Goal: Information Seeking & Learning: Learn about a topic

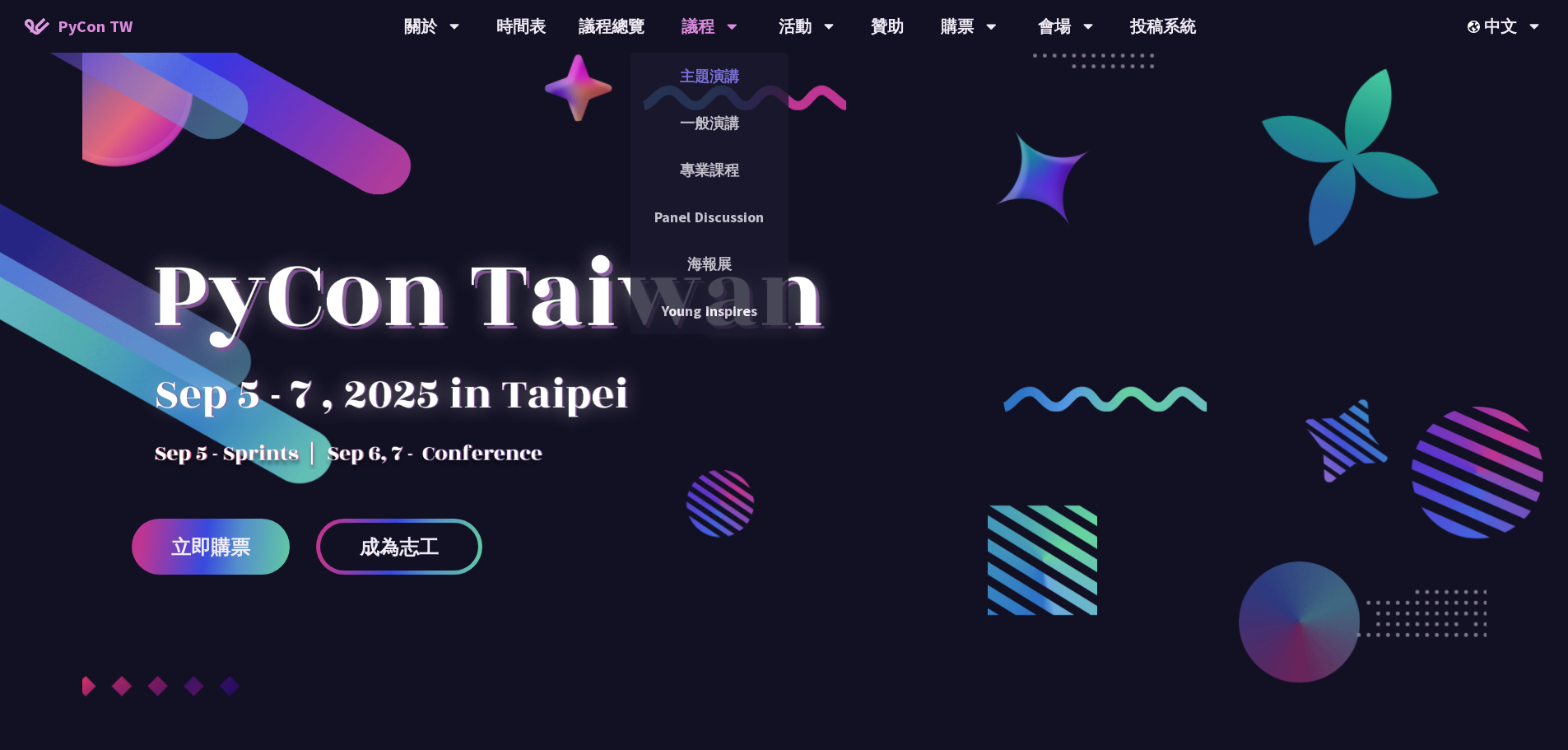
click at [694, 87] on link "主題演講" at bounding box center [709, 76] width 158 height 39
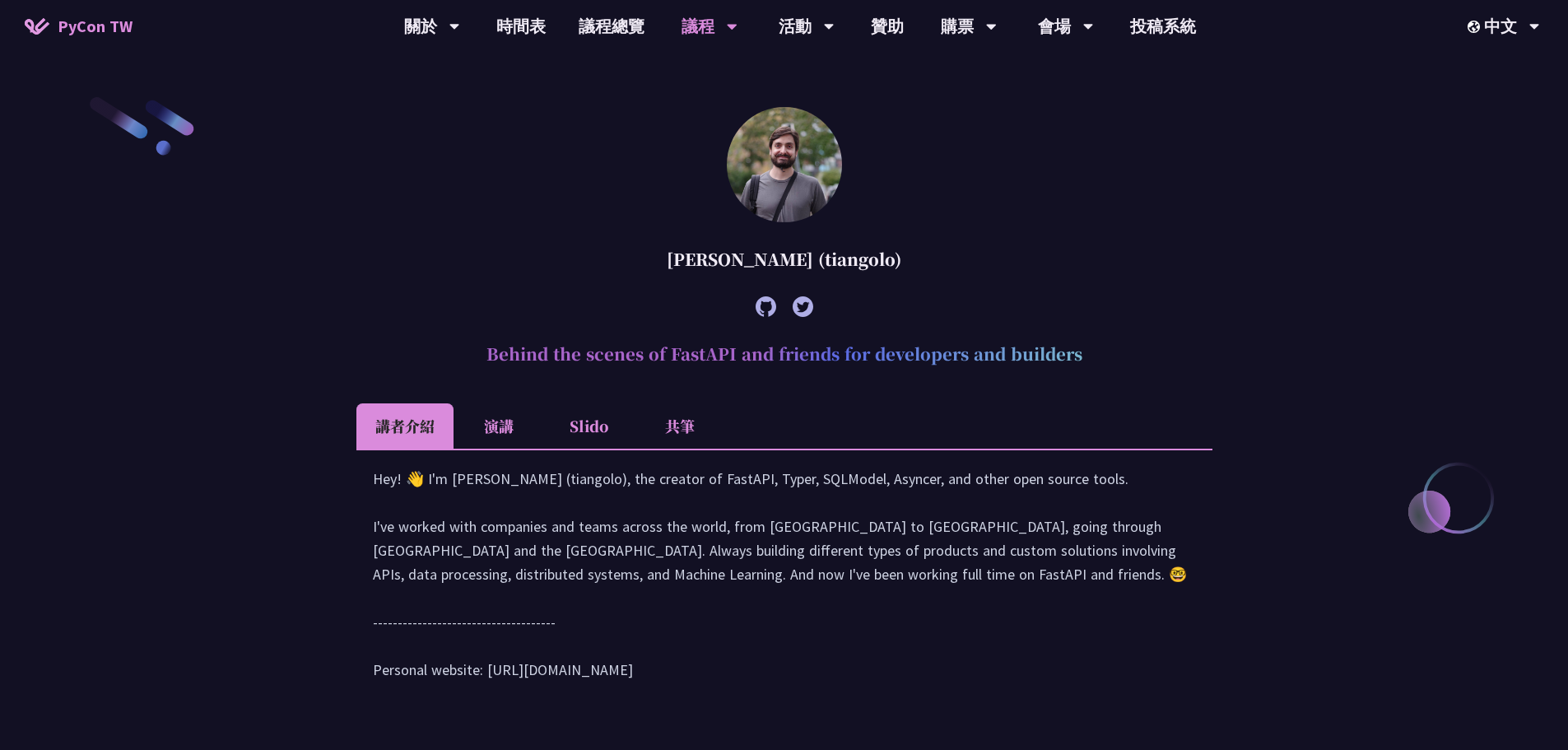
scroll to position [576, 0]
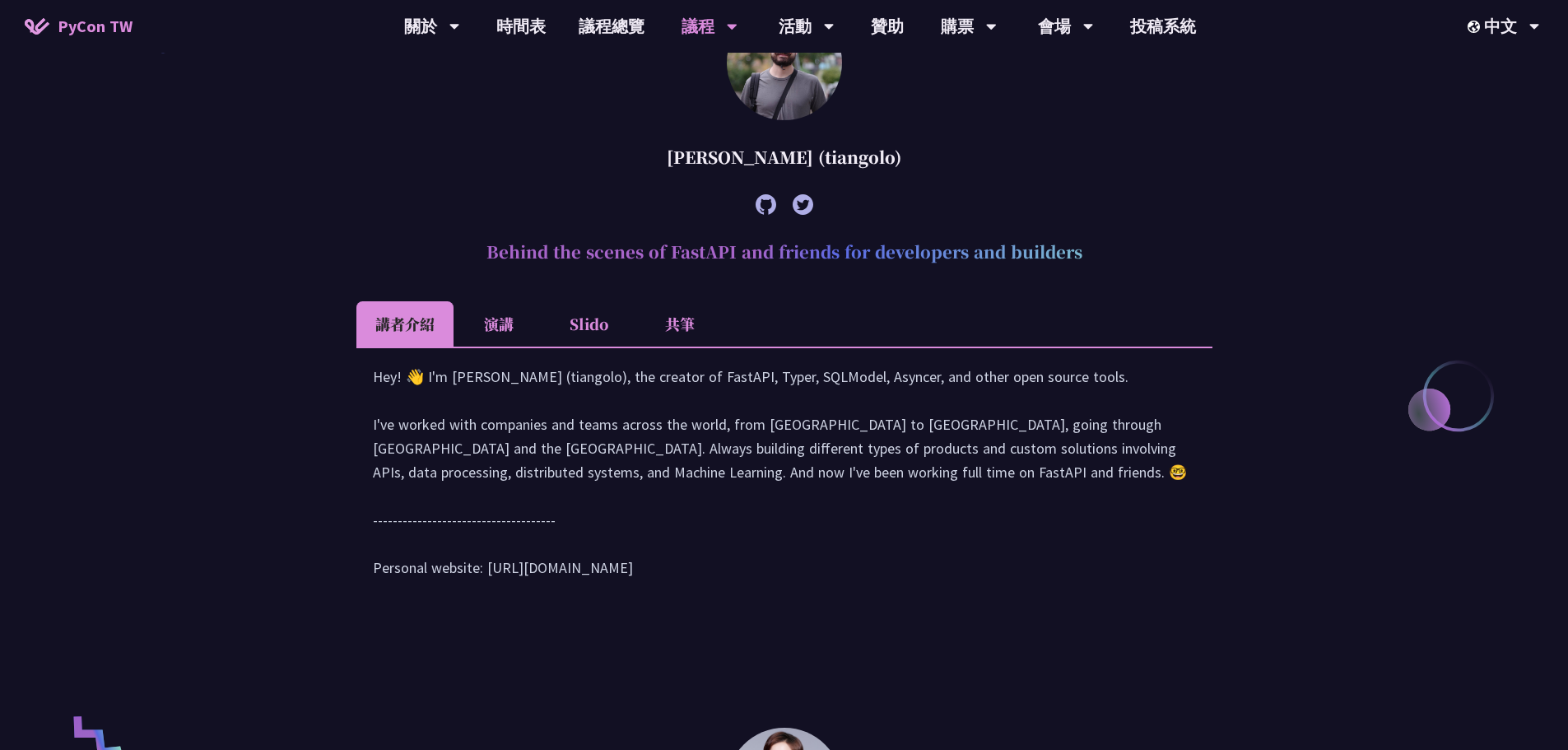
click at [519, 326] on li "演講" at bounding box center [499, 324] width 91 height 45
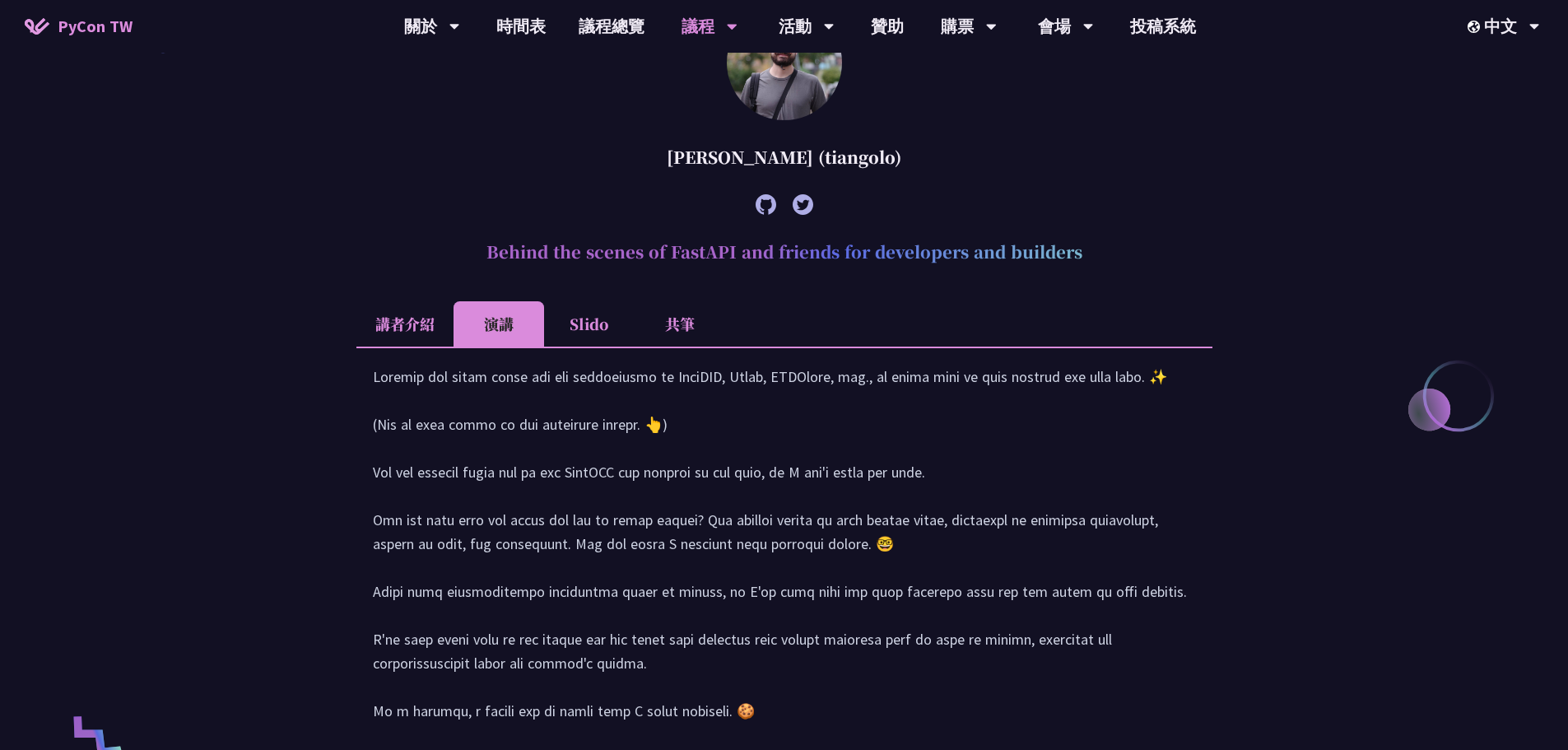
click at [594, 334] on li "Slido" at bounding box center [589, 324] width 91 height 45
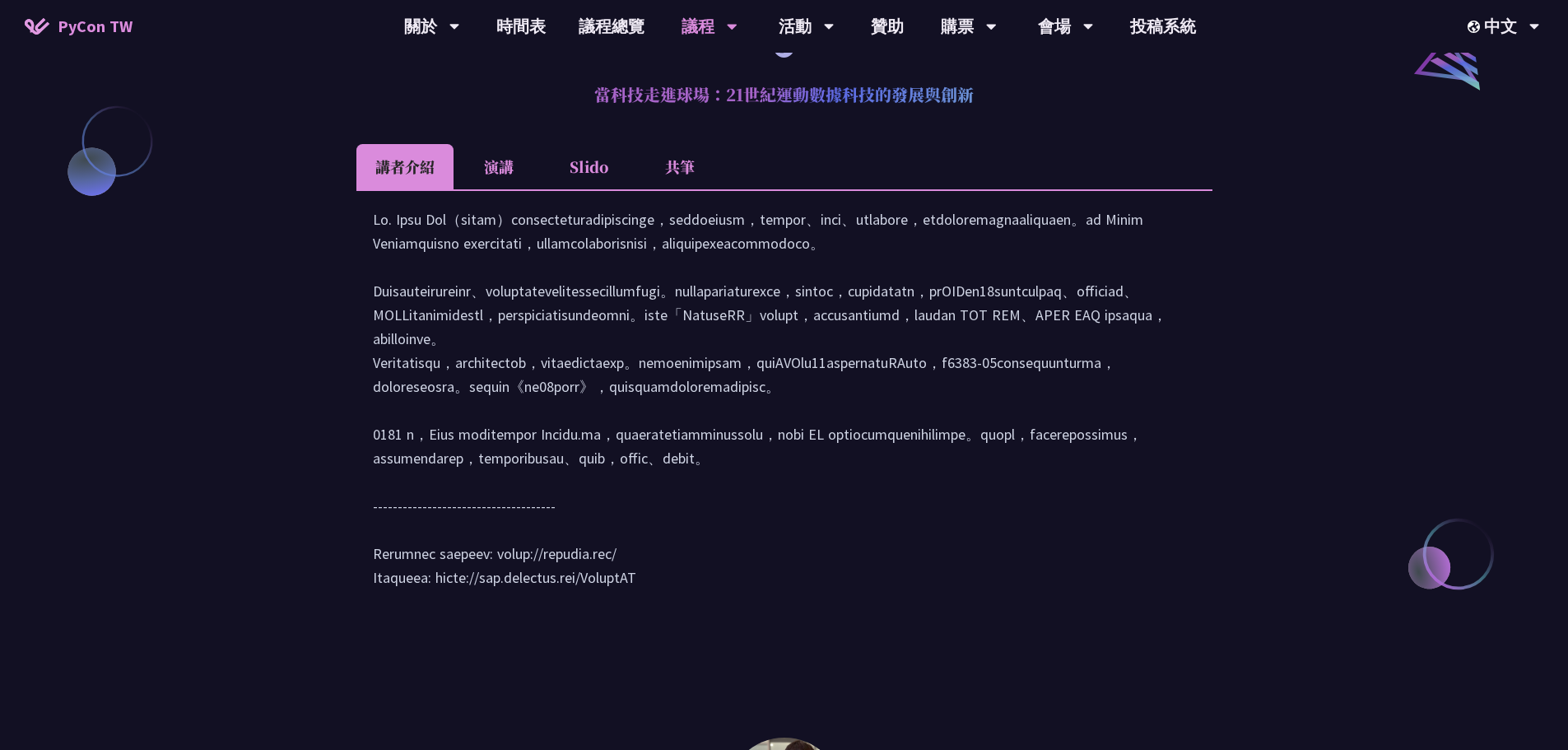
scroll to position [1894, 0]
click at [565, 158] on li "Slido" at bounding box center [589, 164] width 91 height 45
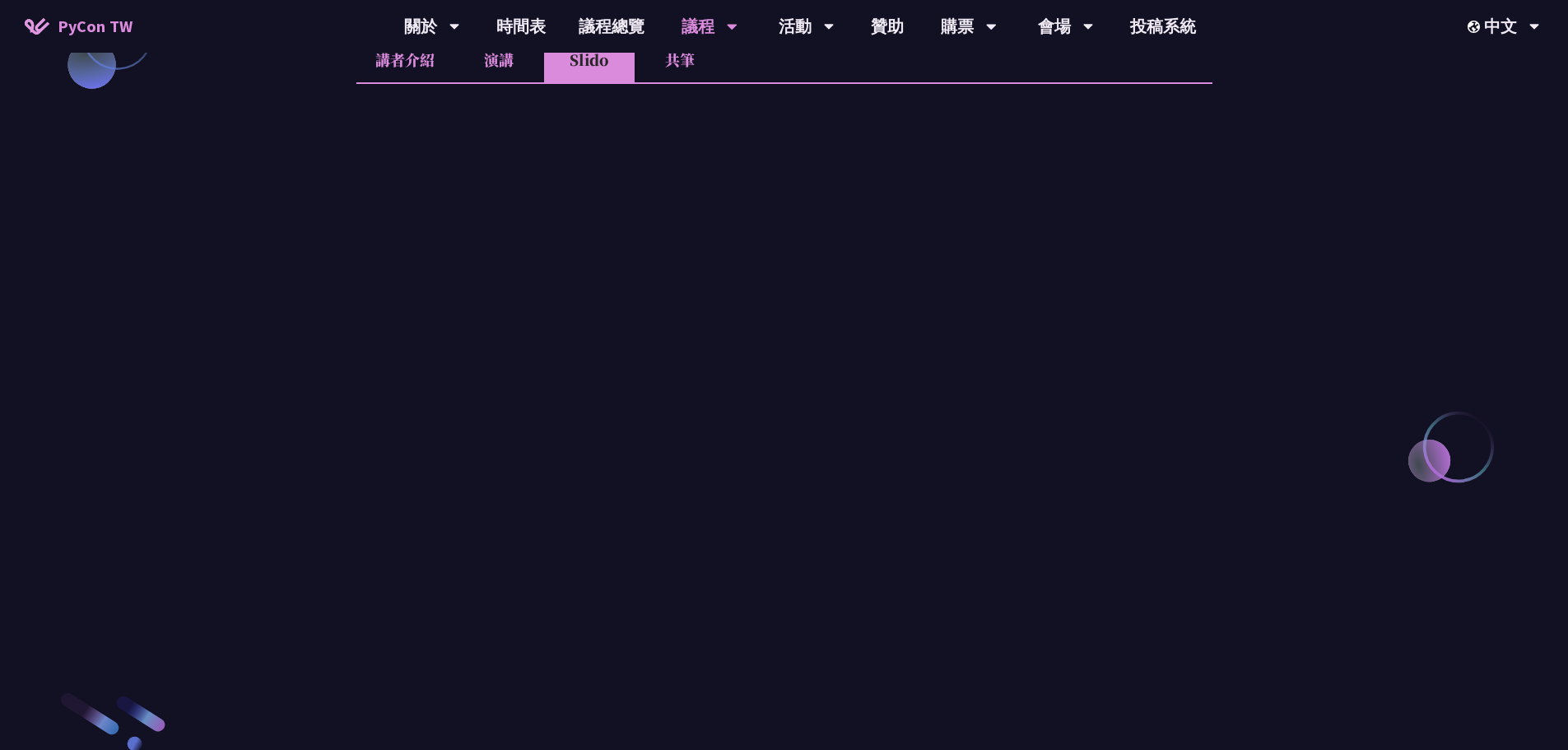
scroll to position [1976, 0]
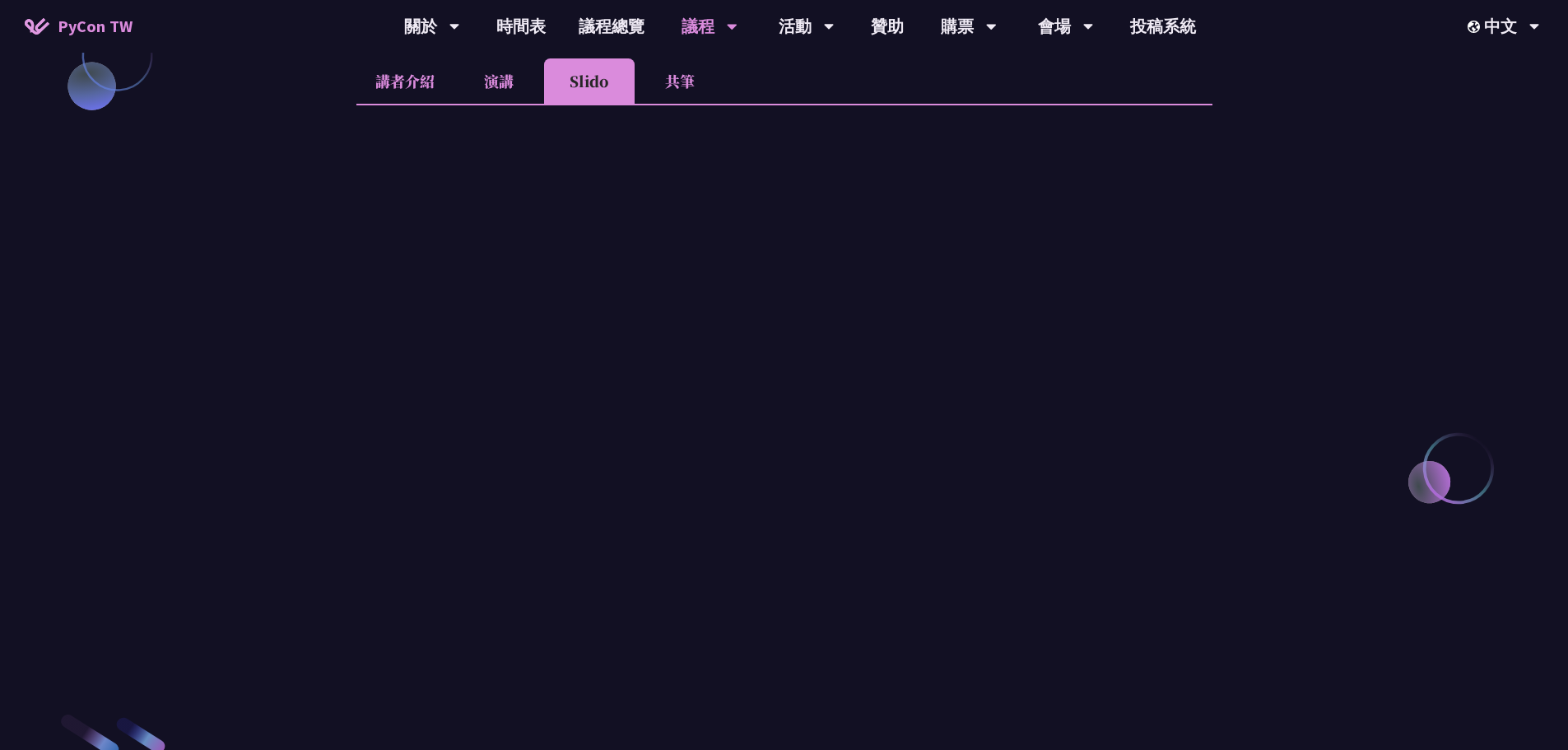
click at [507, 76] on li "演講" at bounding box center [499, 81] width 91 height 45
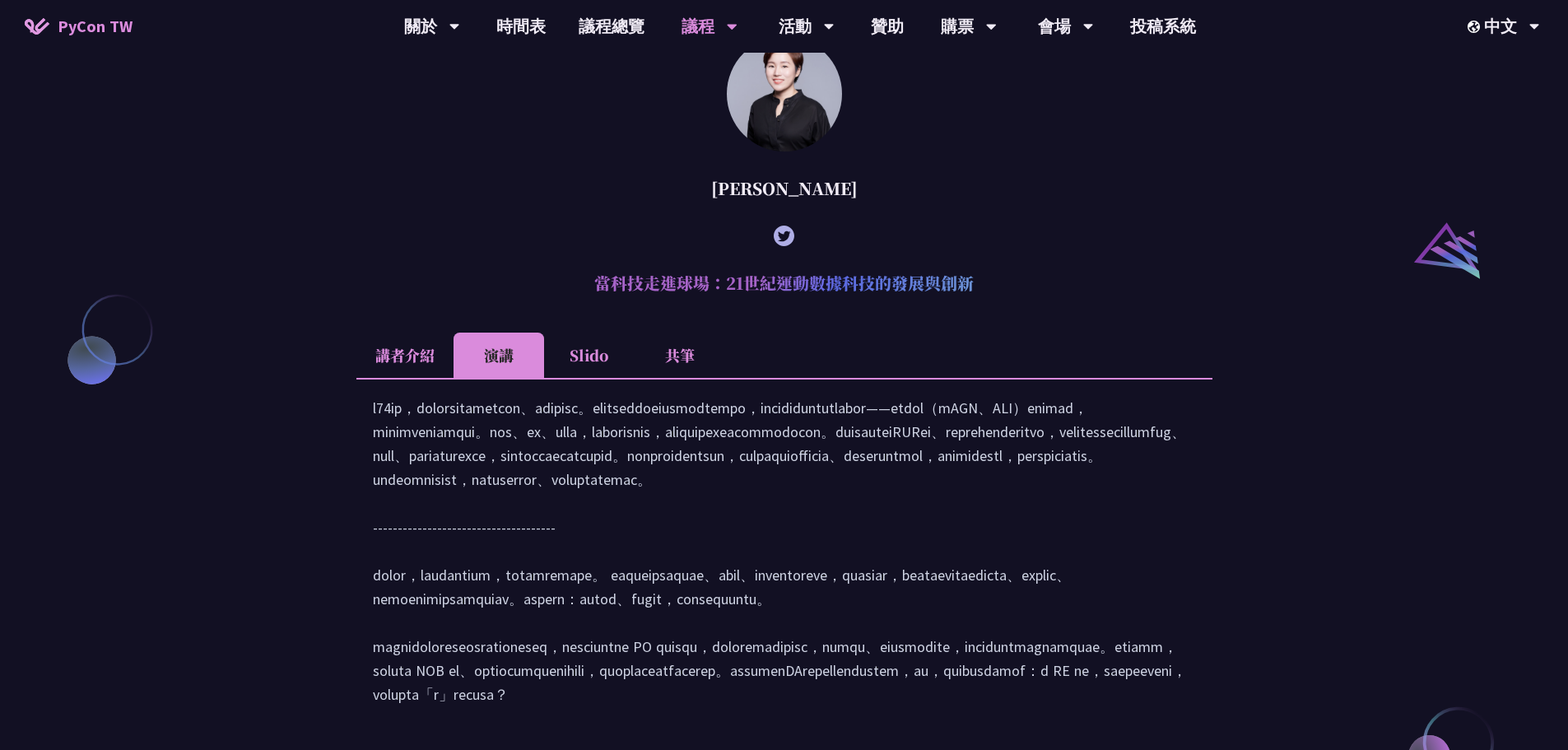
scroll to position [1646, 0]
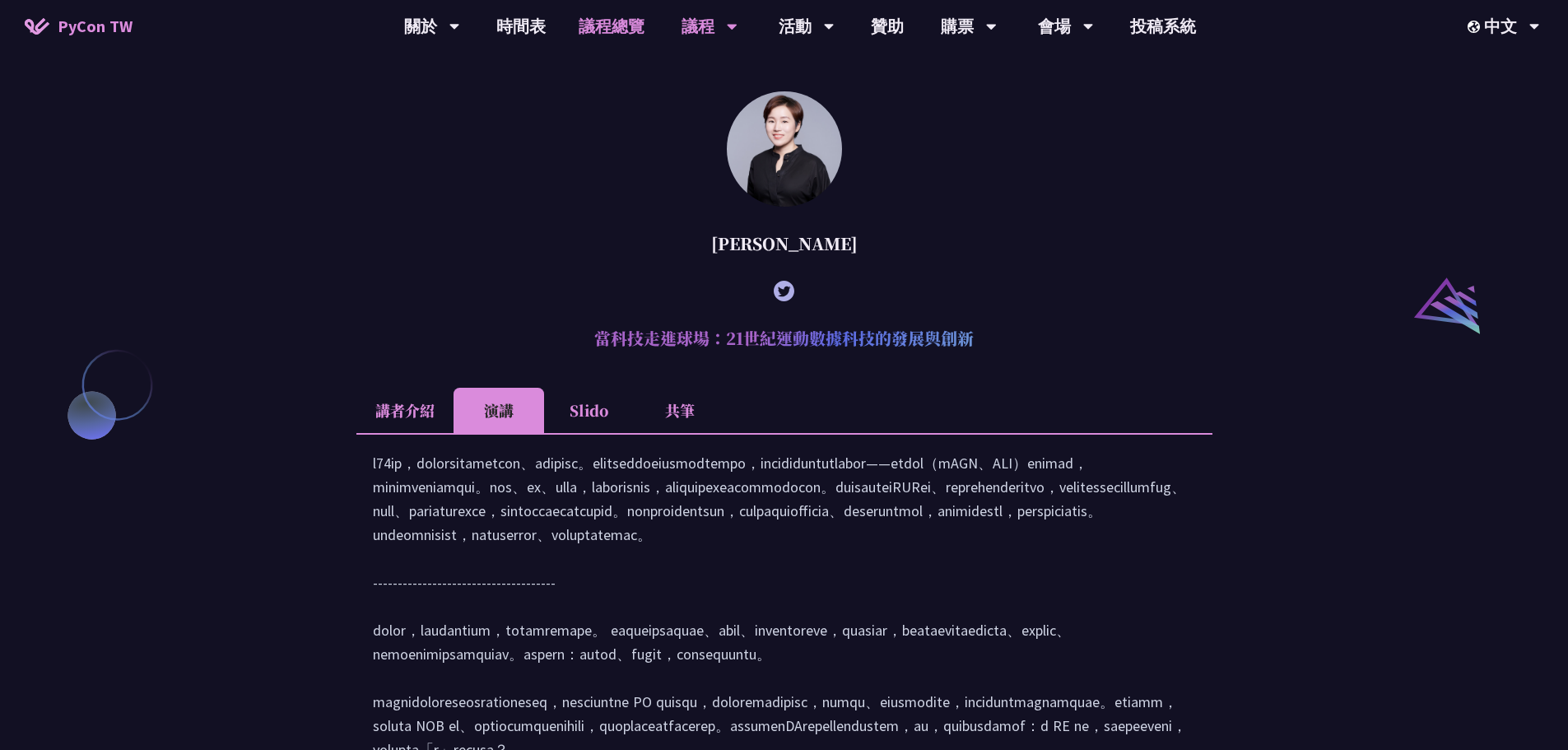
click at [597, 29] on link "議程總覽" at bounding box center [611, 26] width 99 height 53
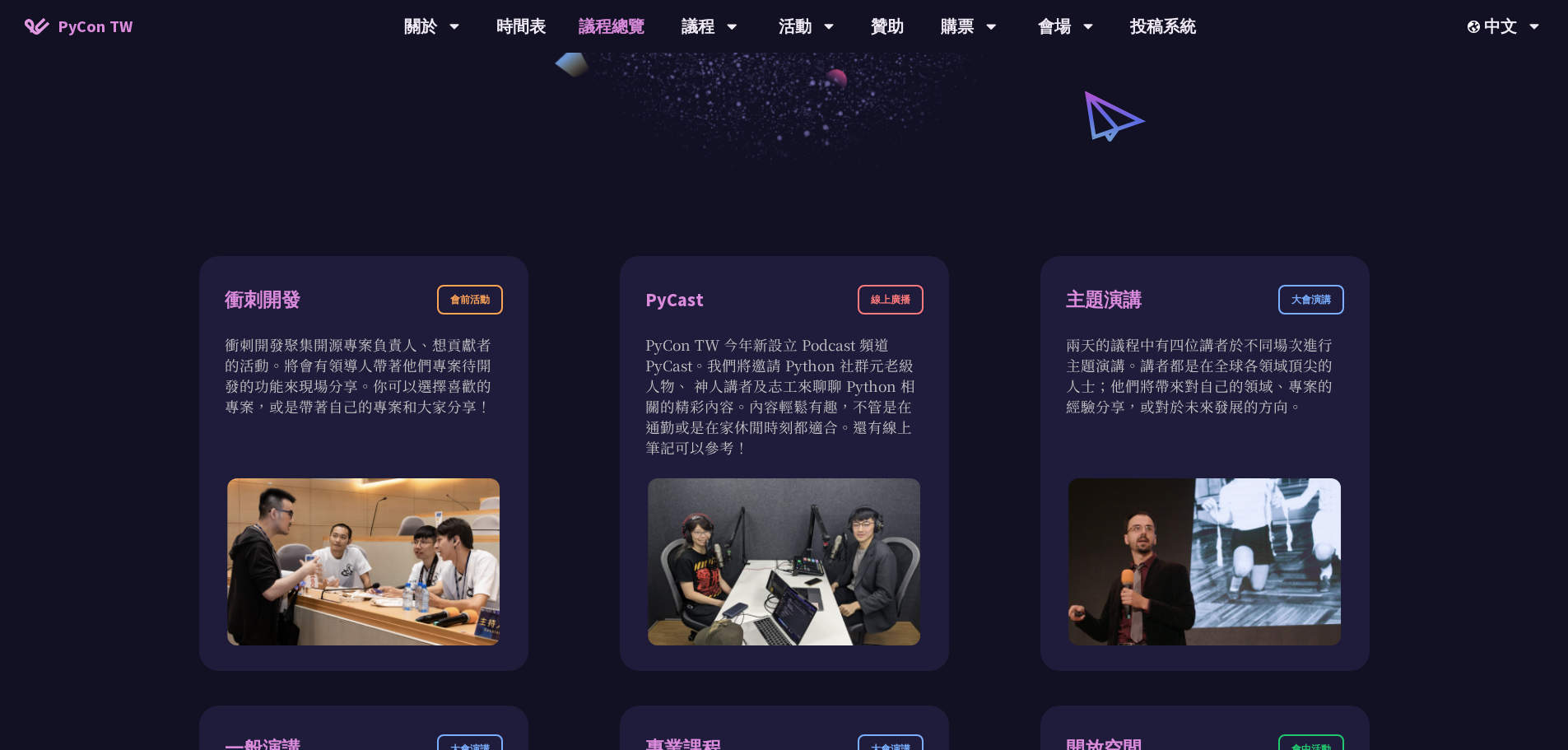
scroll to position [165, 0]
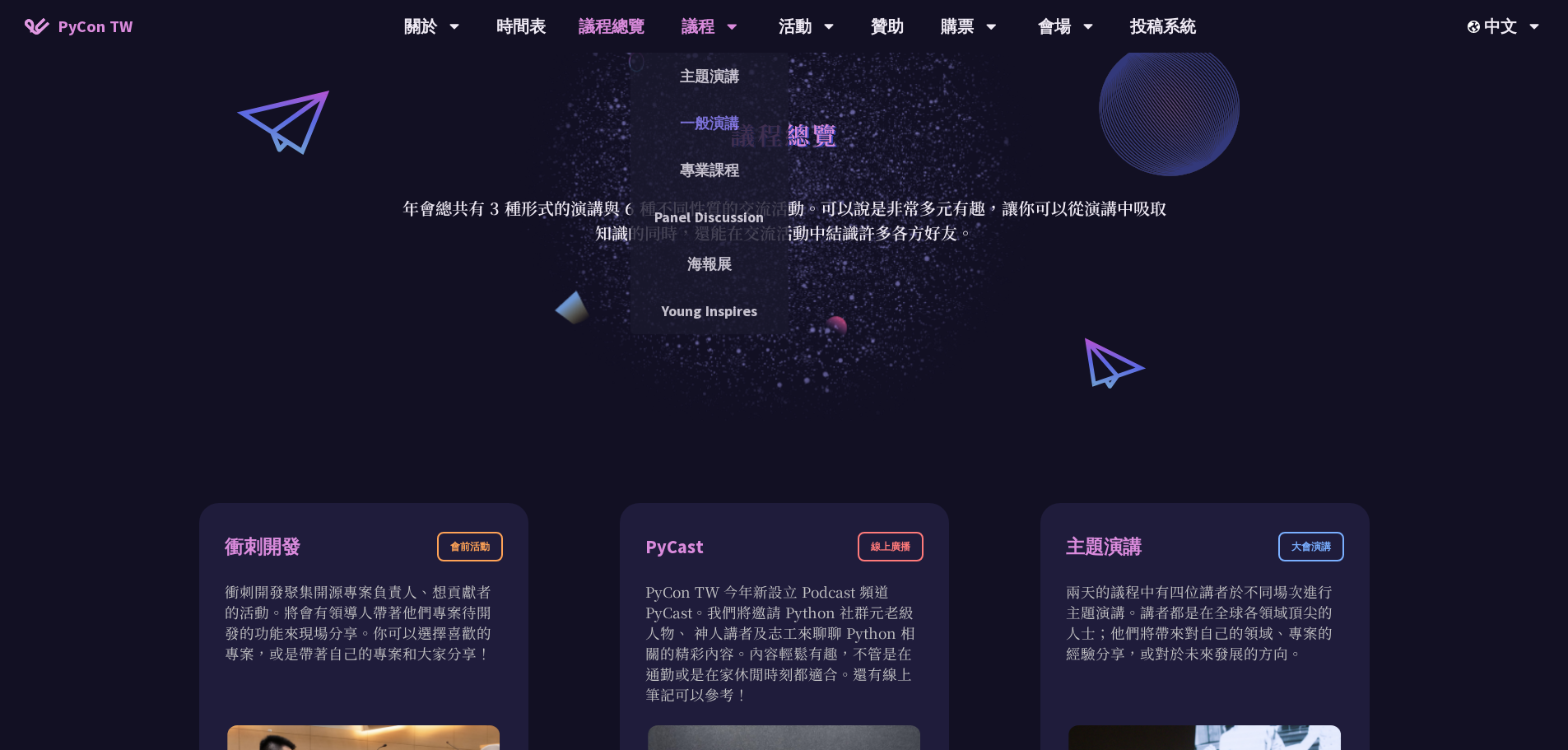
click at [716, 121] on link "一般演講" at bounding box center [709, 123] width 158 height 39
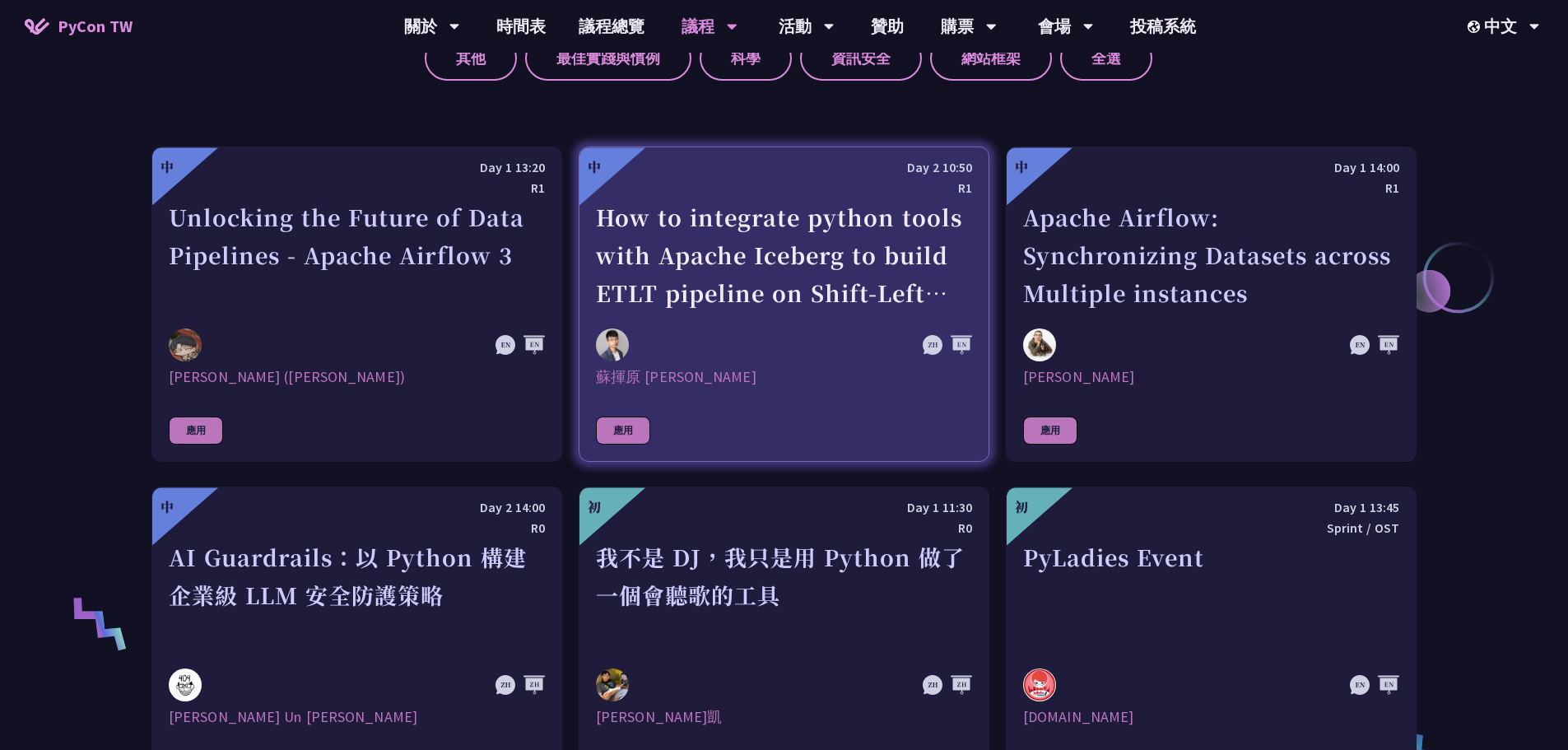
scroll to position [824, 0]
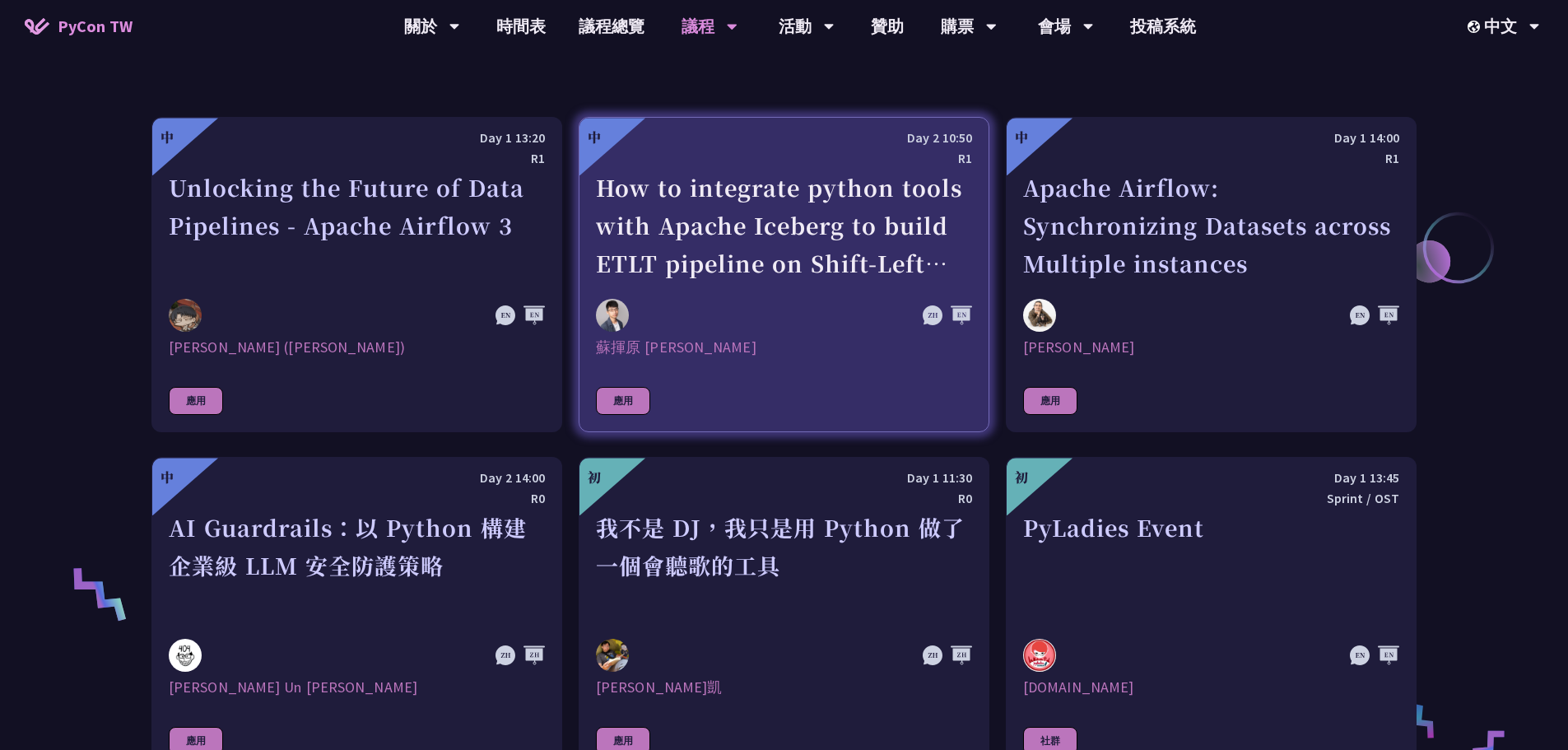
click at [700, 327] on div at bounding box center [727, 315] width 263 height 33
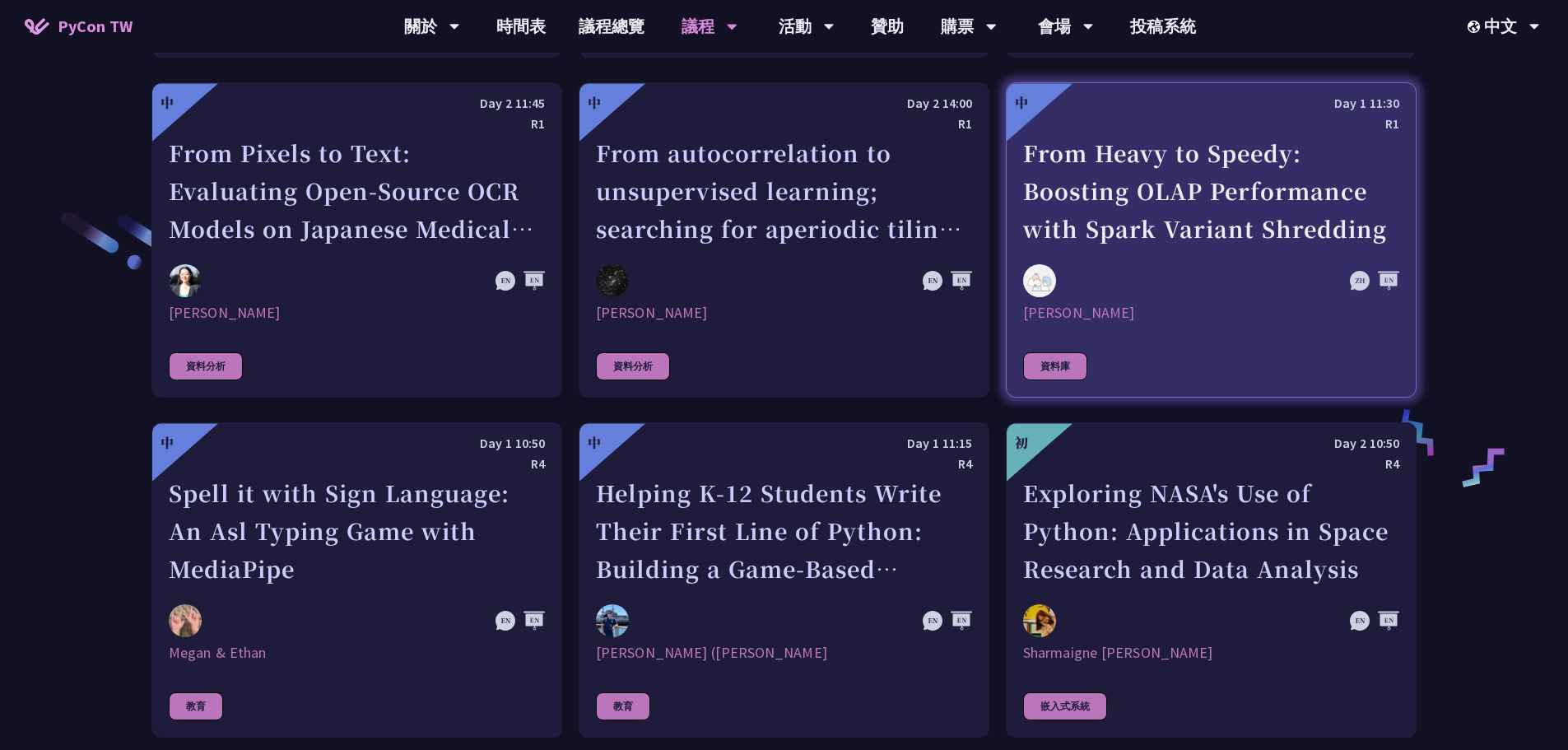
scroll to position [2577, 0]
click at [1216, 239] on link "中 Day 1 11:30 R1 From Heavy to Speedy: Boosting OLAP Performance with Spark Var…" at bounding box center [1211, 241] width 410 height 315
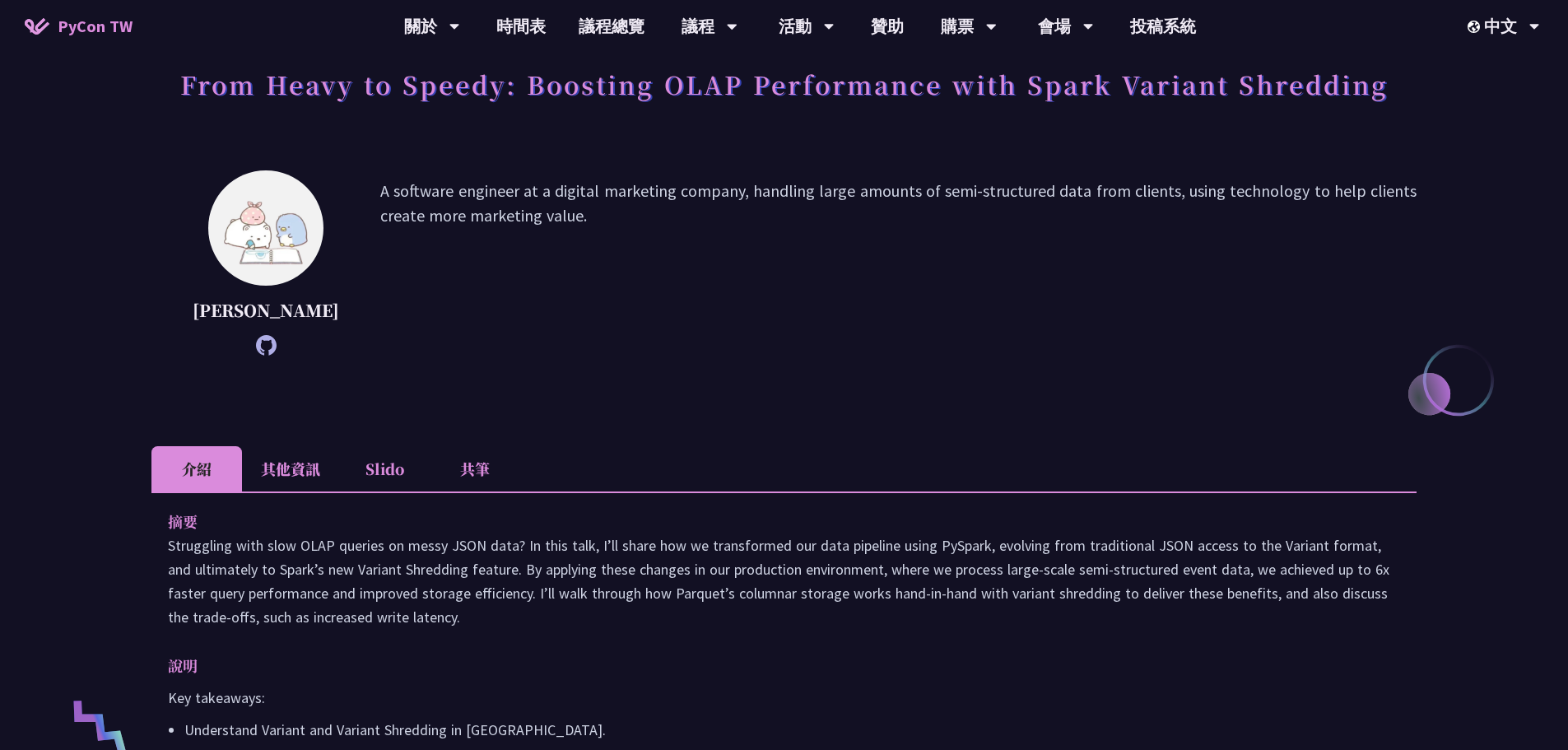
scroll to position [329, 0]
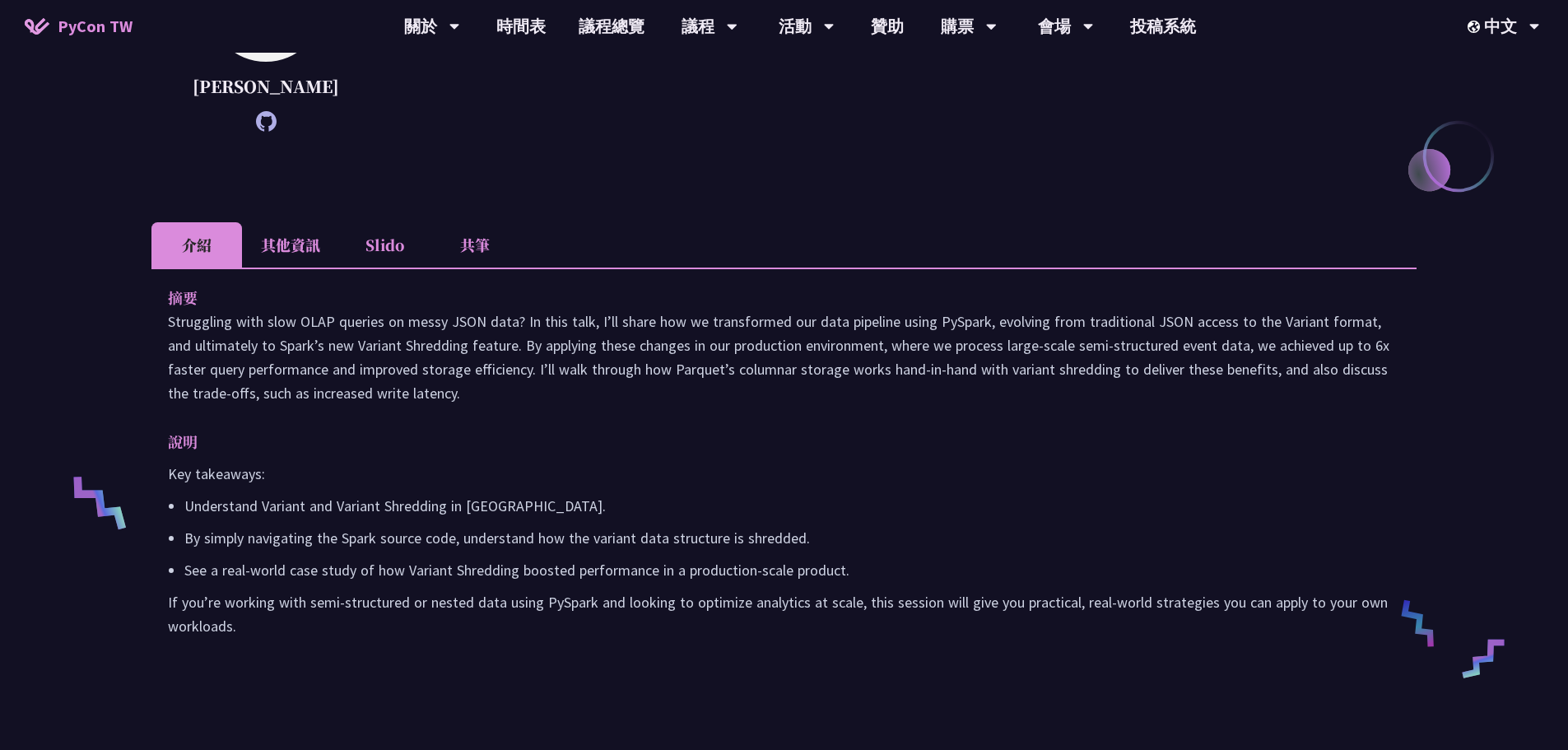
click at [279, 260] on li "其他資訊" at bounding box center [291, 245] width 97 height 45
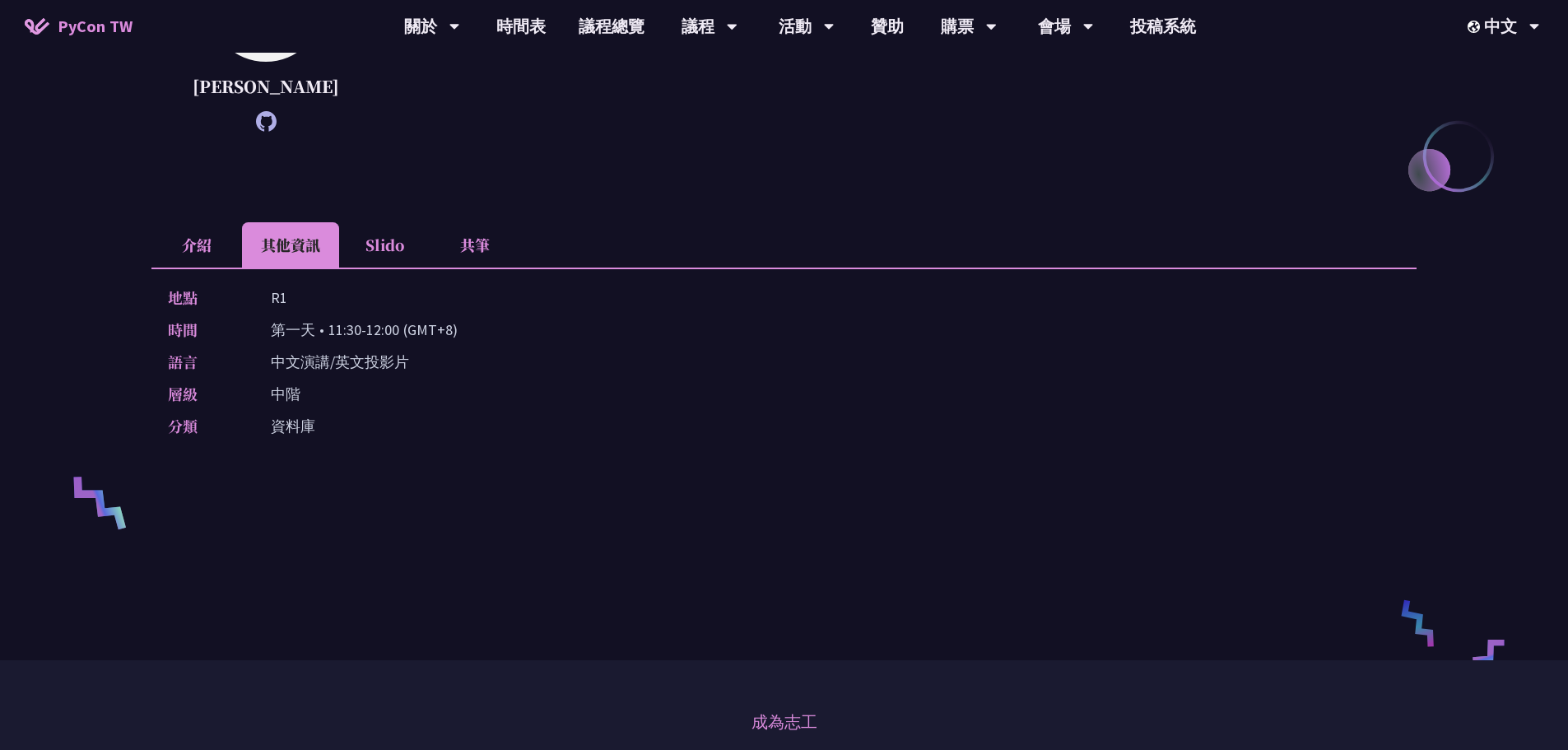
click at [388, 268] on li "Slido" at bounding box center [384, 245] width 91 height 45
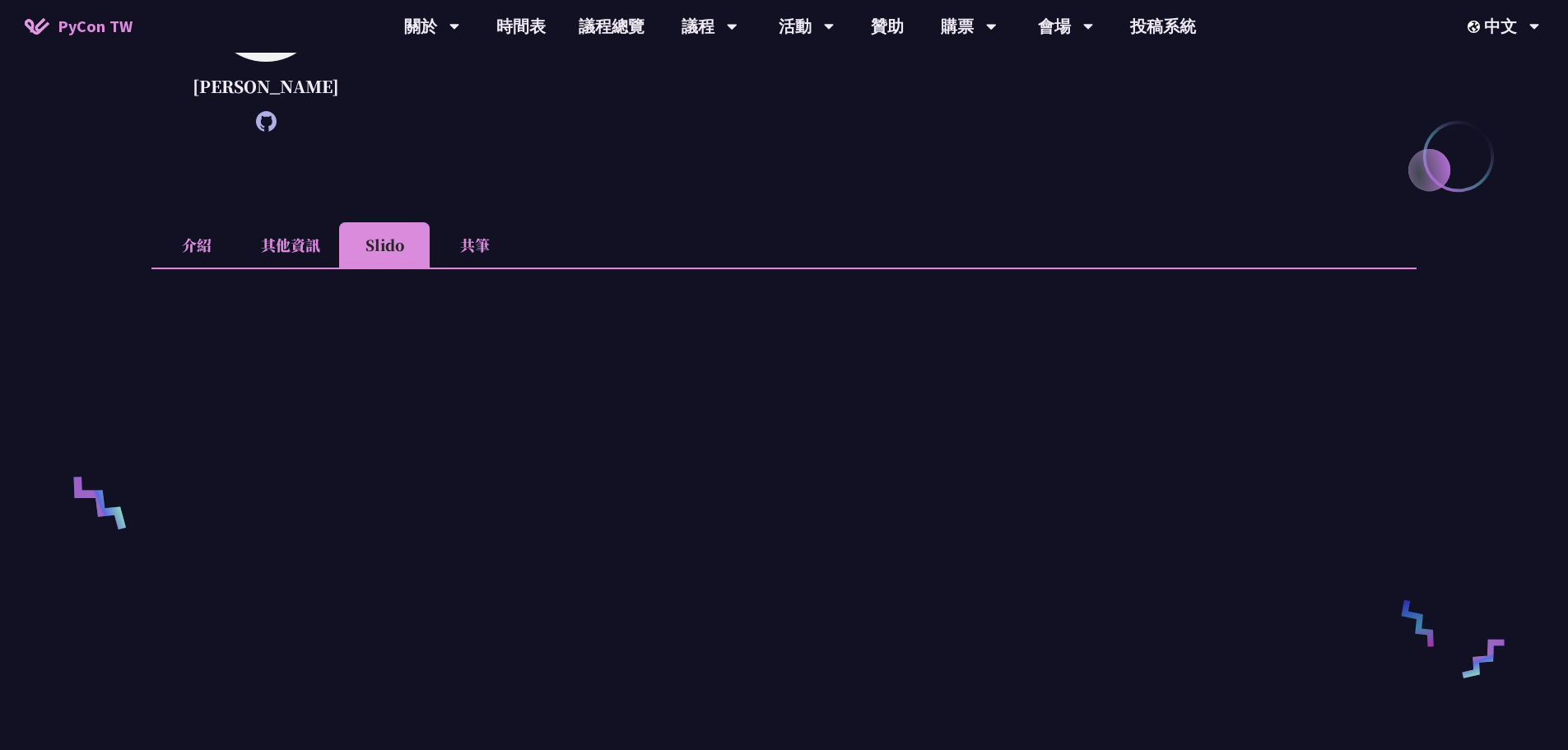
click at [483, 268] on li "共筆" at bounding box center [474, 245] width 91 height 45
click at [158, 258] on li "介紹" at bounding box center [197, 245] width 91 height 45
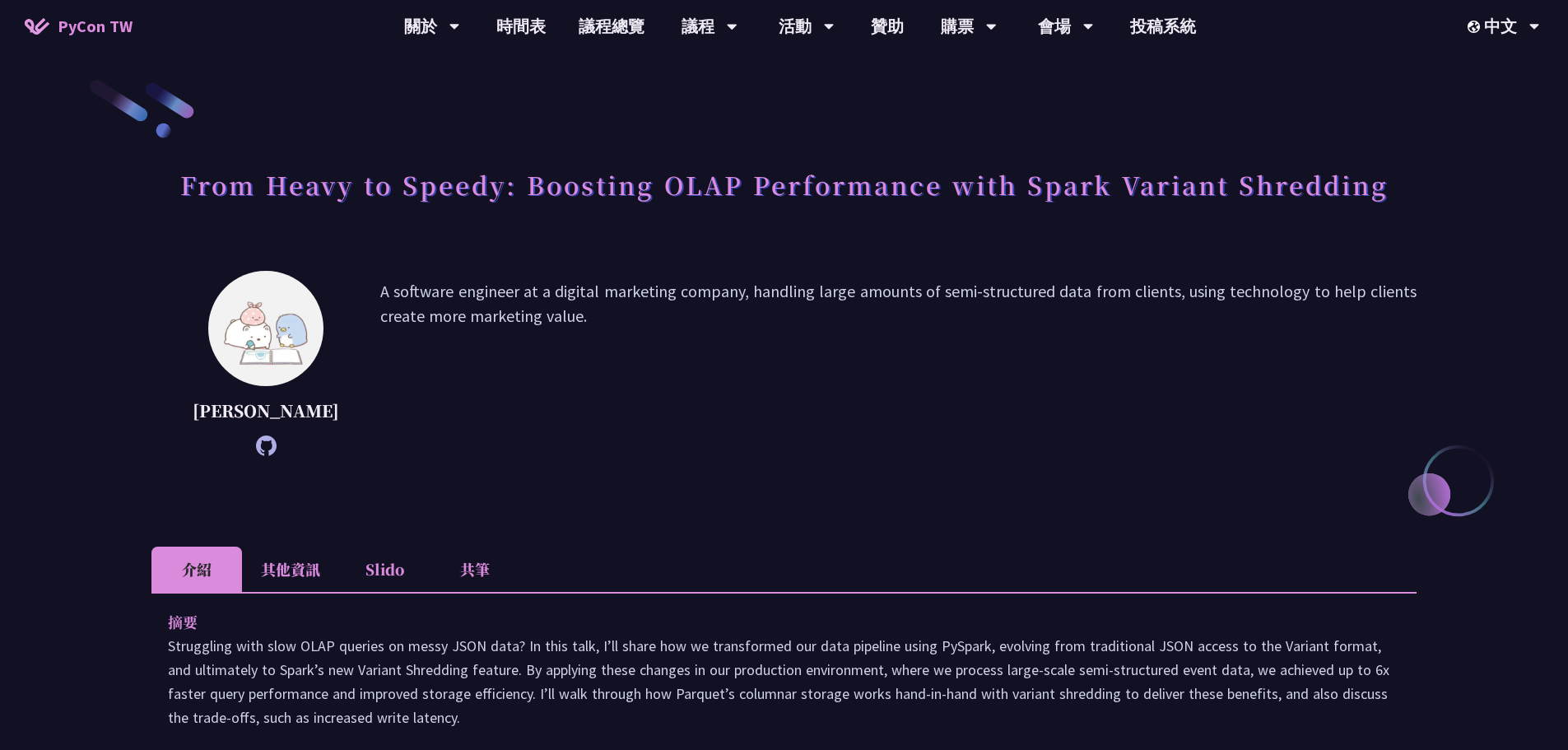
scroll to position [0, 0]
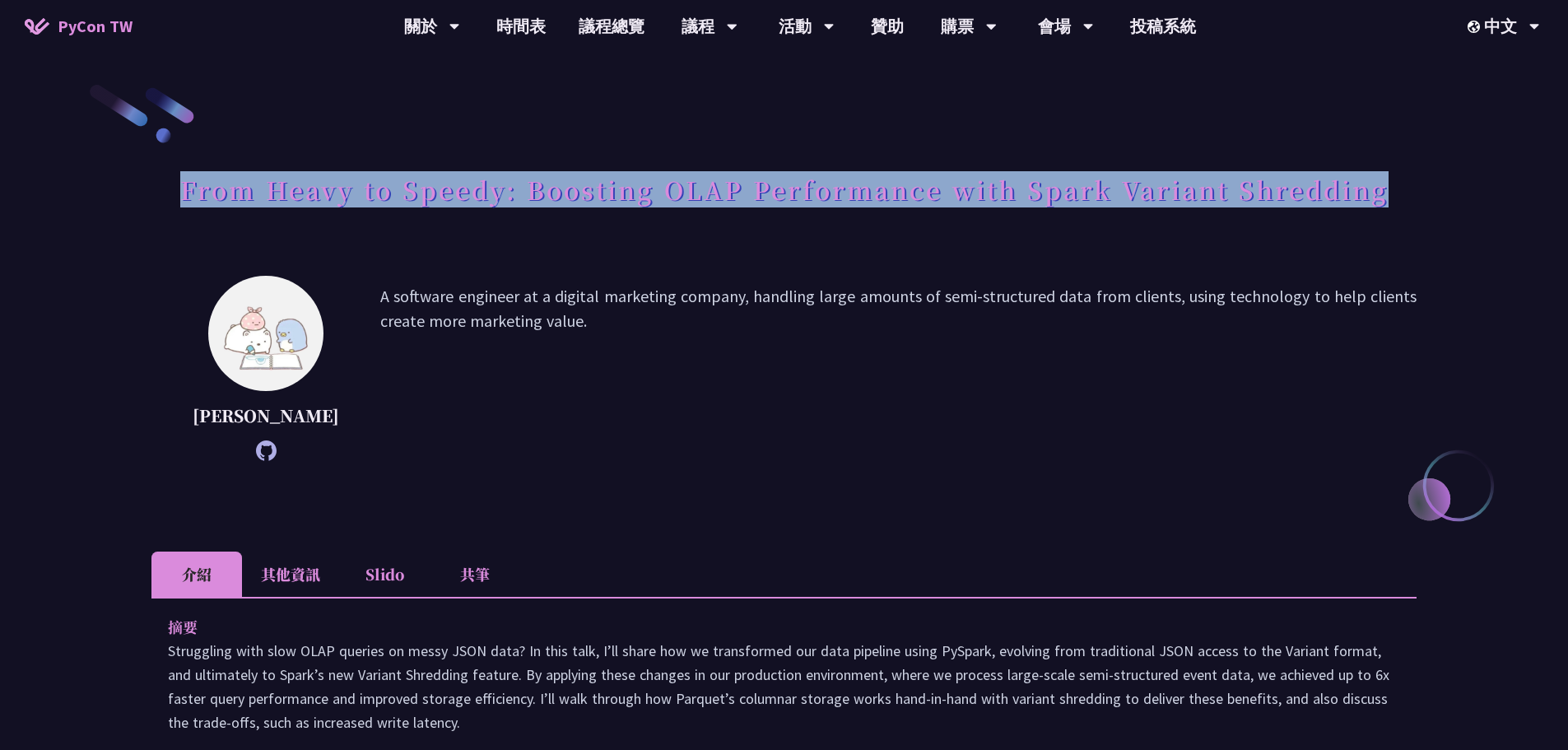
drag, startPoint x: 184, startPoint y: 185, endPoint x: 1474, endPoint y: 225, distance: 1290.6
click at [1478, 224] on div "From Heavy to Speedy: Boosting OLAP Performance with Spark Variant Shredding [P…" at bounding box center [784, 603] width 1568 height 1206
copy h1 "From Heavy to Speedy: Boosting OLAP Performance with Spark Variant Shredding"
